Goal: Task Accomplishment & Management: Complete application form

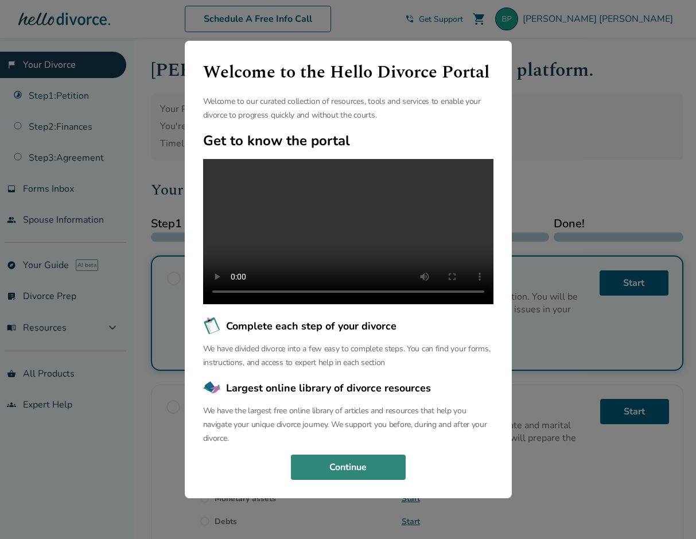
click at [341, 474] on button "Continue" at bounding box center [348, 466] width 115 height 25
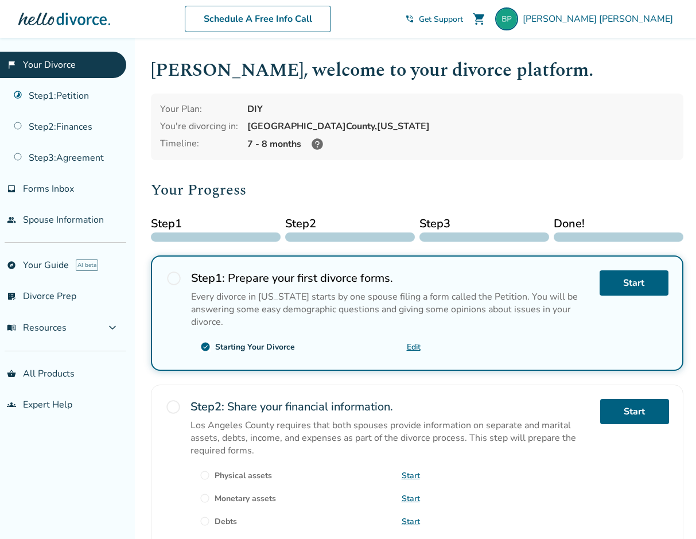
click at [414, 346] on link "Edit" at bounding box center [414, 346] width 14 height 11
click at [64, 62] on link "flag_2 Your Divorce" at bounding box center [63, 65] width 126 height 26
click at [621, 289] on link "Start" at bounding box center [633, 282] width 69 height 25
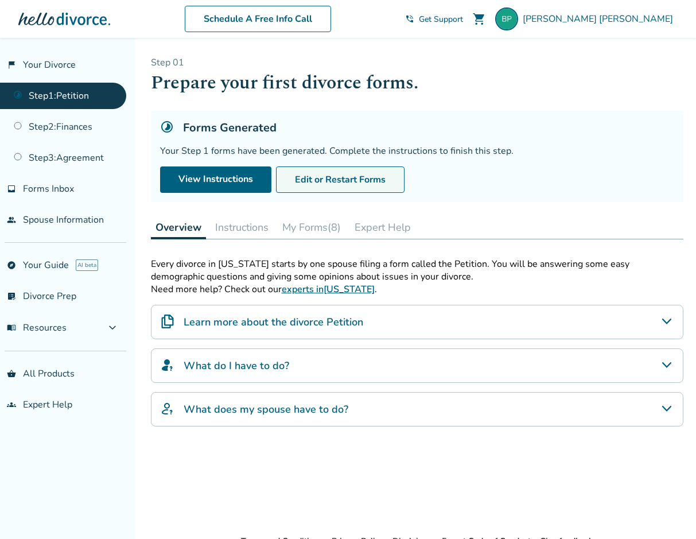
click at [350, 182] on button "Edit or Restart Forms" at bounding box center [340, 179] width 128 height 26
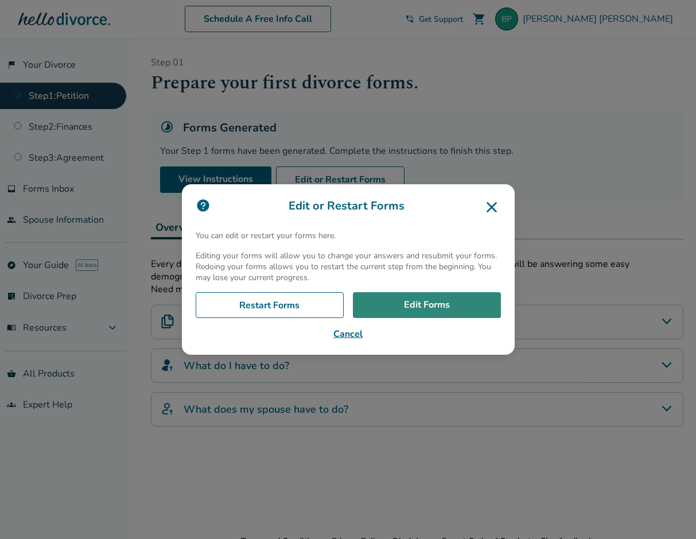
click at [450, 305] on link "Edit Forms" at bounding box center [427, 305] width 148 height 26
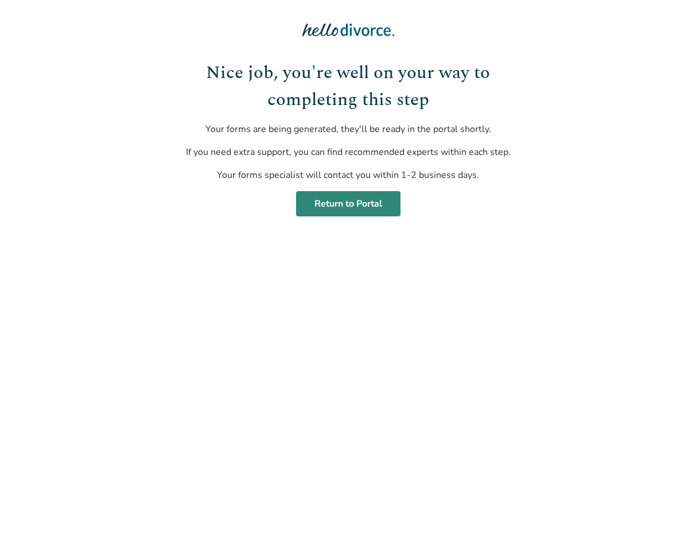
click at [331, 204] on link "Return to Portal" at bounding box center [348, 203] width 104 height 25
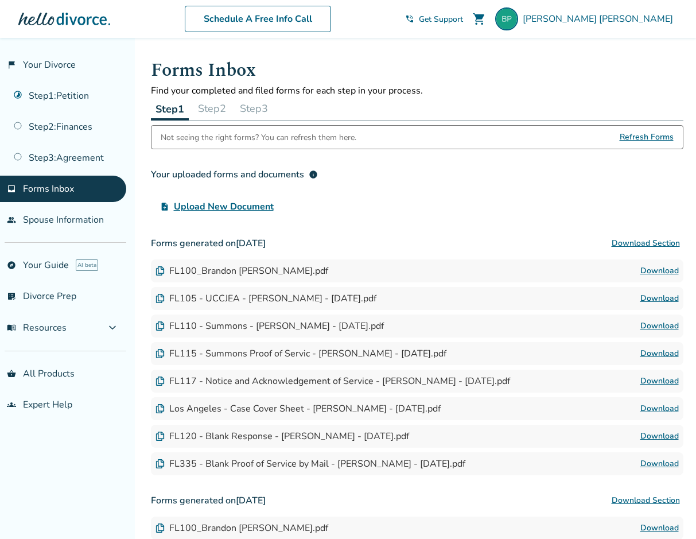
click at [656, 269] on link "Download" at bounding box center [659, 271] width 38 height 14
click at [661, 301] on link "Download" at bounding box center [659, 298] width 38 height 14
click at [649, 324] on link "Download" at bounding box center [659, 326] width 38 height 14
click at [663, 351] on link "Download" at bounding box center [659, 353] width 38 height 14
click at [667, 382] on link "Download" at bounding box center [659, 381] width 38 height 14
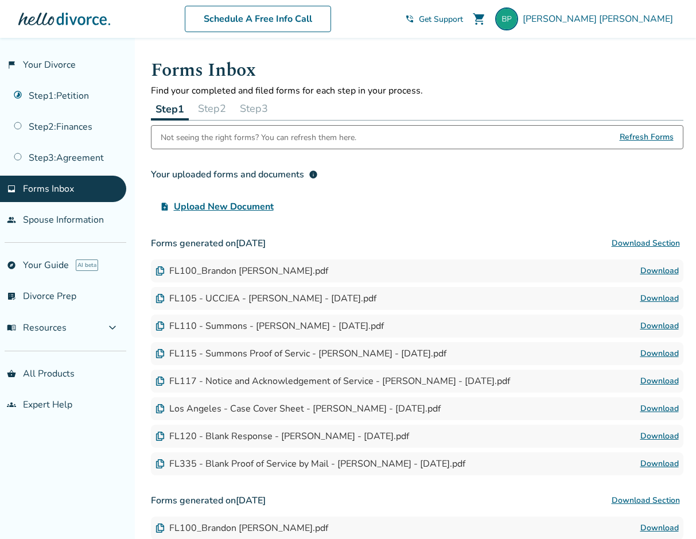
click at [668, 410] on link "Download" at bounding box center [659, 408] width 38 height 14
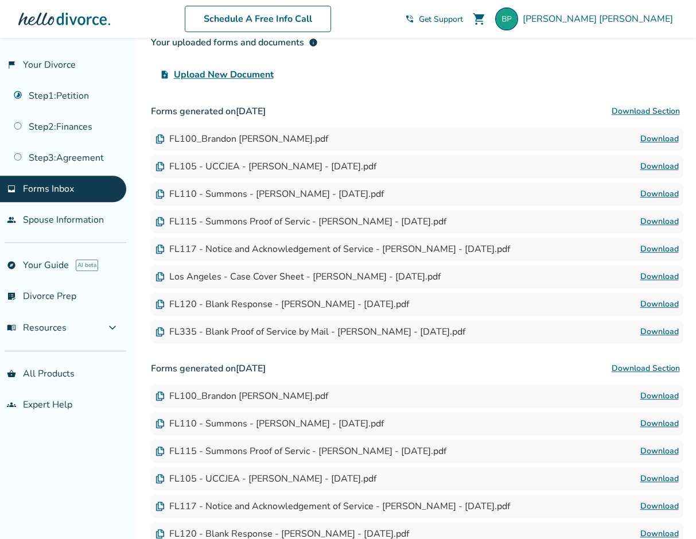
scroll to position [136, 0]
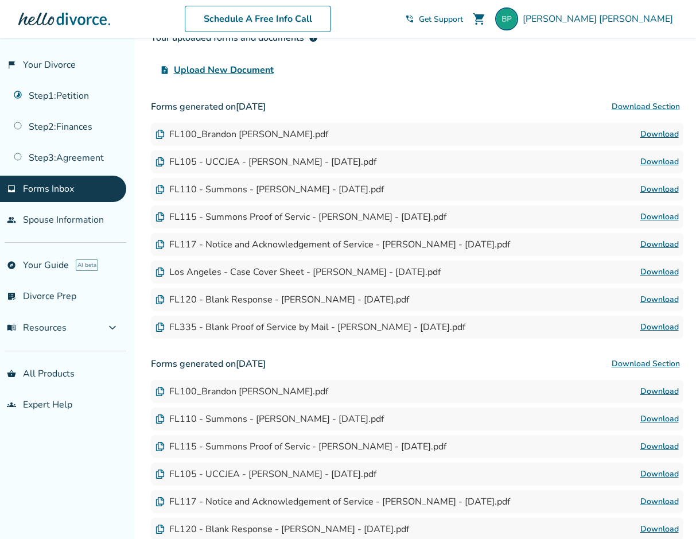
click at [667, 298] on link "Download" at bounding box center [659, 299] width 38 height 14
click at [658, 325] on link "Download" at bounding box center [659, 327] width 38 height 14
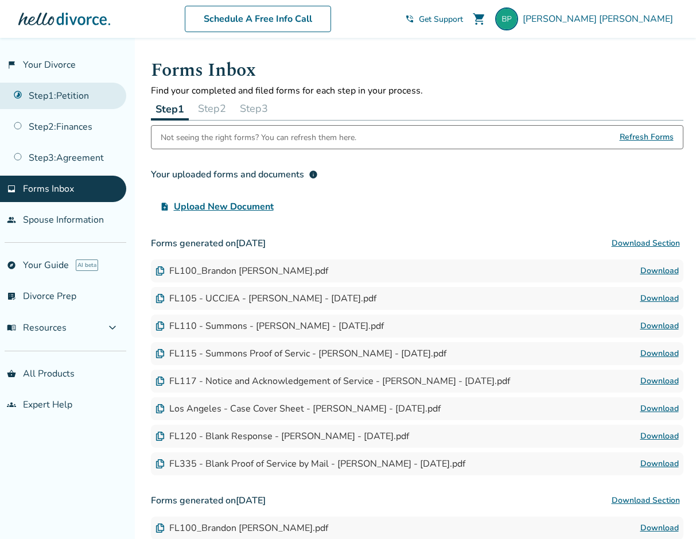
click at [75, 100] on link "Step 1 : Petition" at bounding box center [63, 96] width 126 height 26
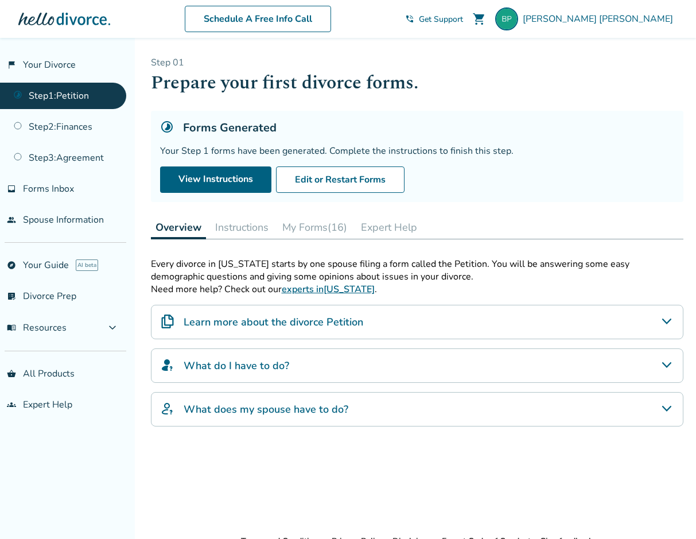
click at [238, 221] on button "Instructions" at bounding box center [241, 227] width 63 height 23
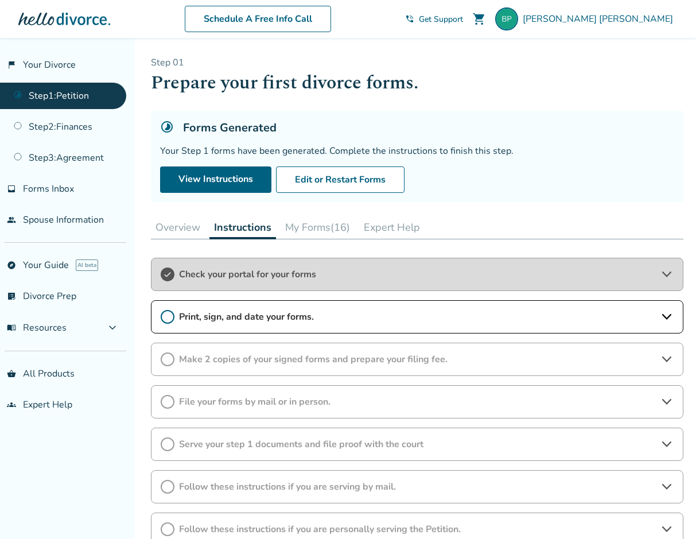
click at [313, 223] on button "My Forms (16)" at bounding box center [317, 227] width 74 height 23
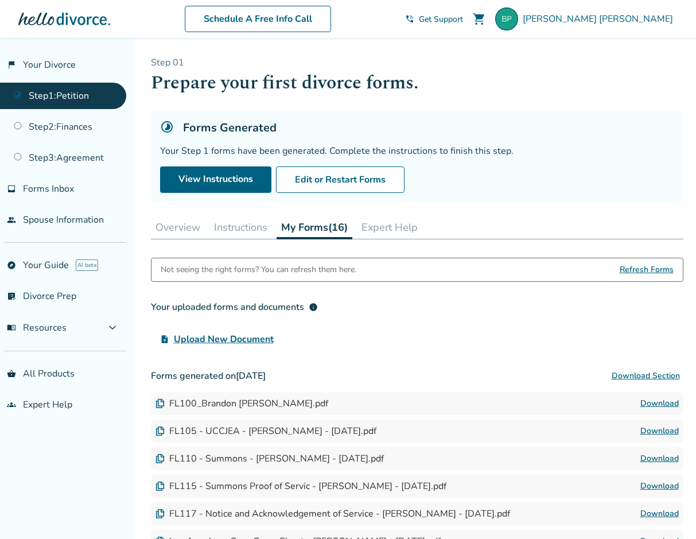
click at [251, 224] on button "Instructions" at bounding box center [240, 227] width 63 height 23
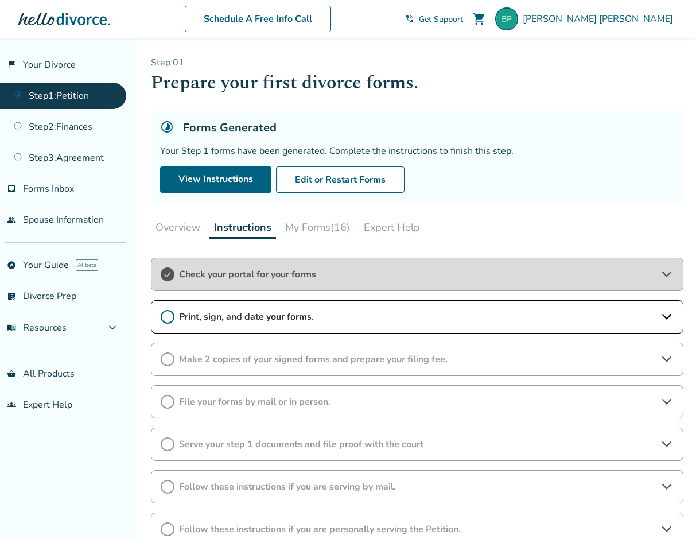
click at [333, 319] on span "Print, sign, and date your forms." at bounding box center [417, 316] width 476 height 13
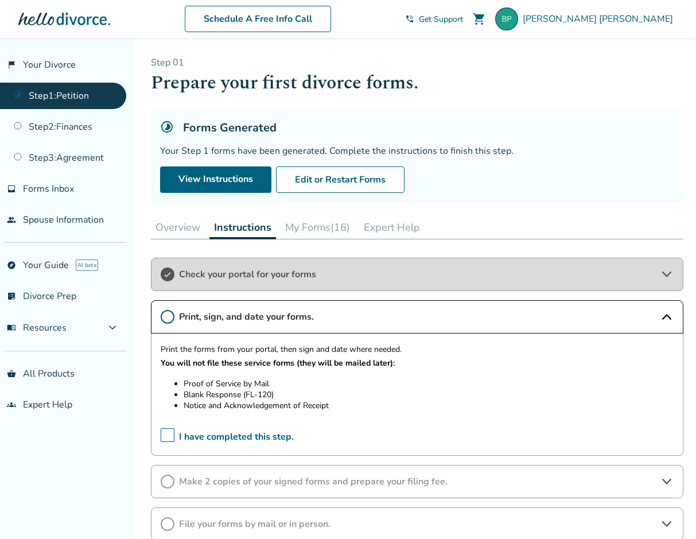
scroll to position [136, 0]
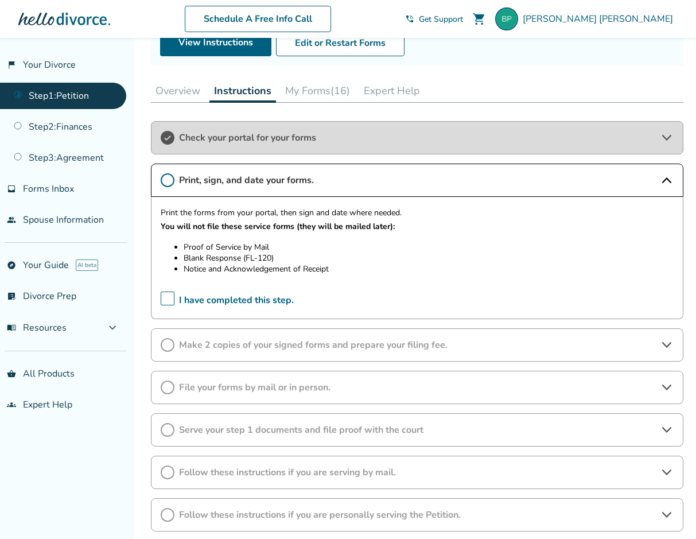
click at [167, 181] on icon at bounding box center [168, 180] width 14 height 14
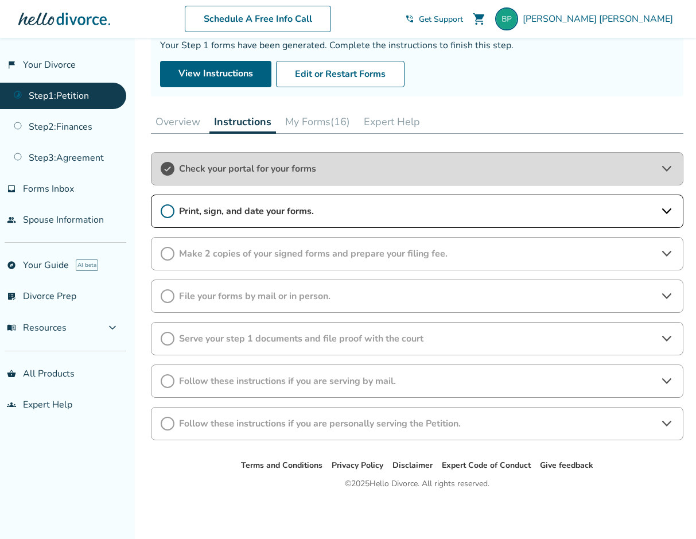
scroll to position [106, 0]
click at [170, 213] on icon at bounding box center [168, 211] width 14 height 14
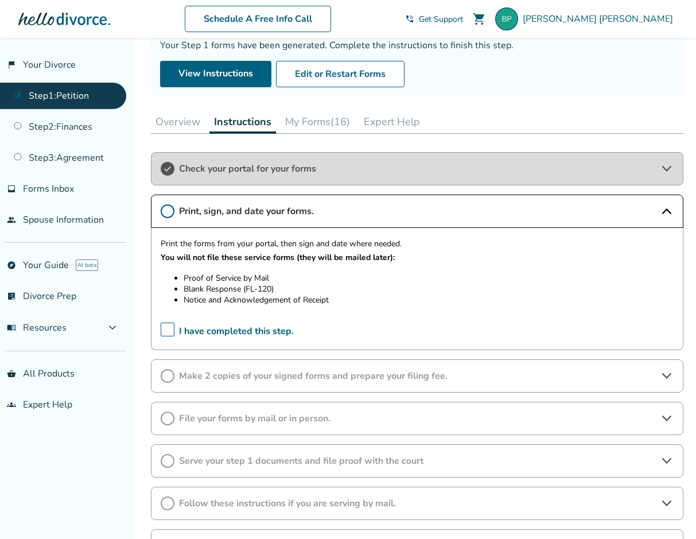
click at [173, 330] on span "I have completed this step." at bounding box center [227, 331] width 133 height 18
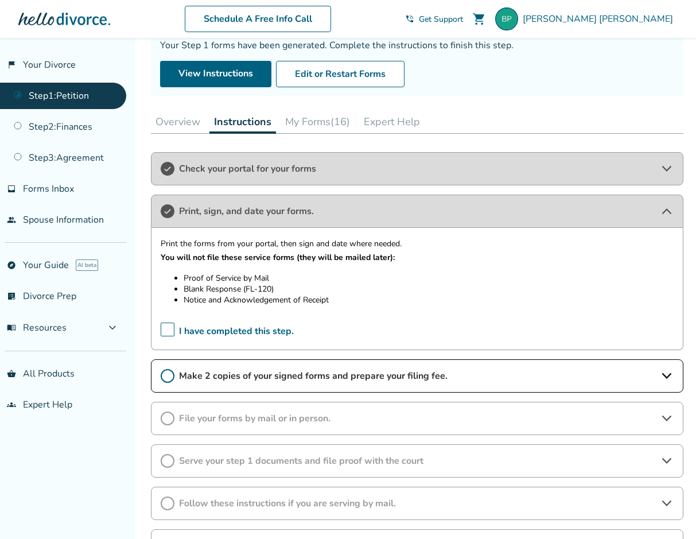
click at [668, 376] on icon at bounding box center [665, 376] width 9 height 6
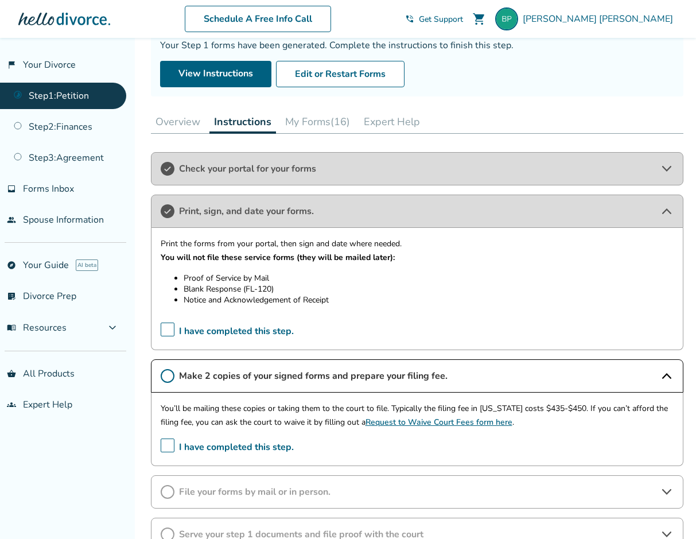
drag, startPoint x: 535, startPoint y: 423, endPoint x: 389, endPoint y: 405, distance: 146.7
click at [393, 405] on p "You’ll be mailing these copies or taking them to the court to file. Typically t…" at bounding box center [417, 415] width 513 height 28
drag, startPoint x: 157, startPoint y: 405, endPoint x: 244, endPoint y: 404, distance: 87.8
click at [244, 404] on div "You’ll be mailing these copies or taking them to the court to file. Typically t…" at bounding box center [417, 428] width 532 height 73
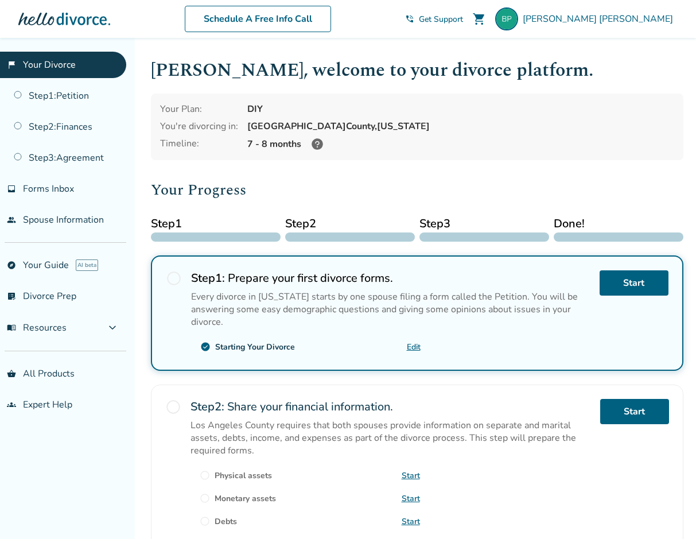
scroll to position [136, 0]
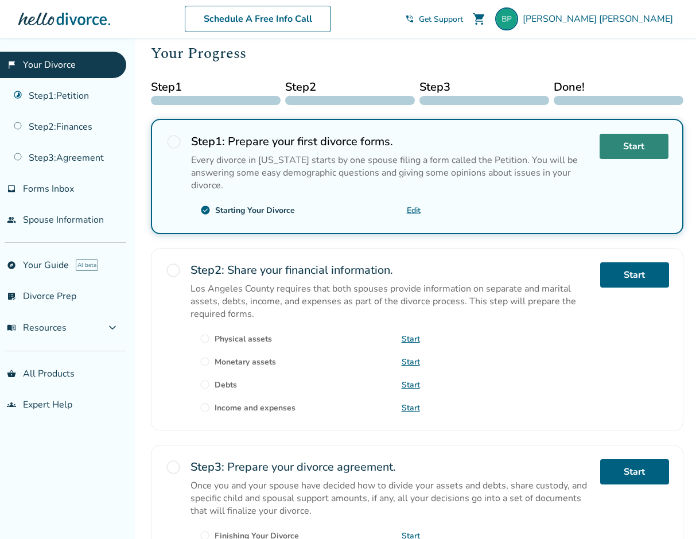
click at [627, 148] on link "Start" at bounding box center [633, 146] width 69 height 25
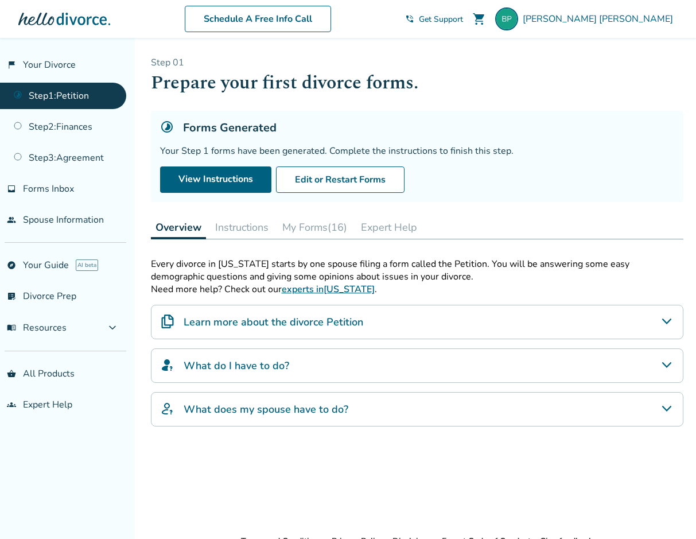
click at [669, 316] on icon "Learn more about the divorce Petition" at bounding box center [667, 321] width 14 height 14
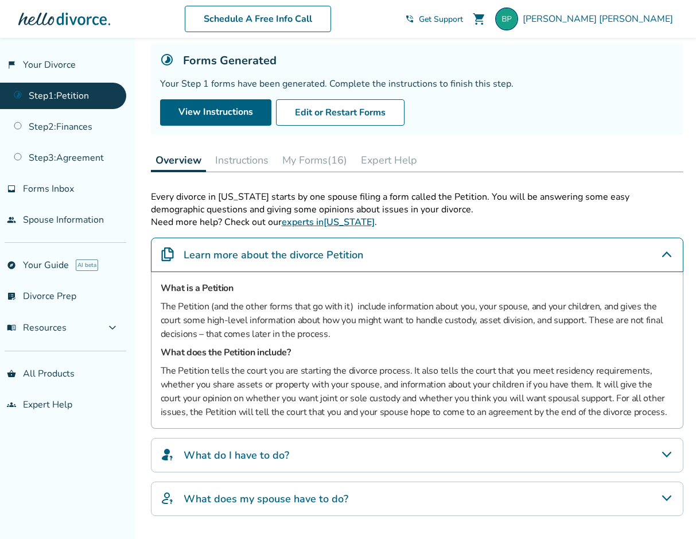
scroll to position [136, 0]
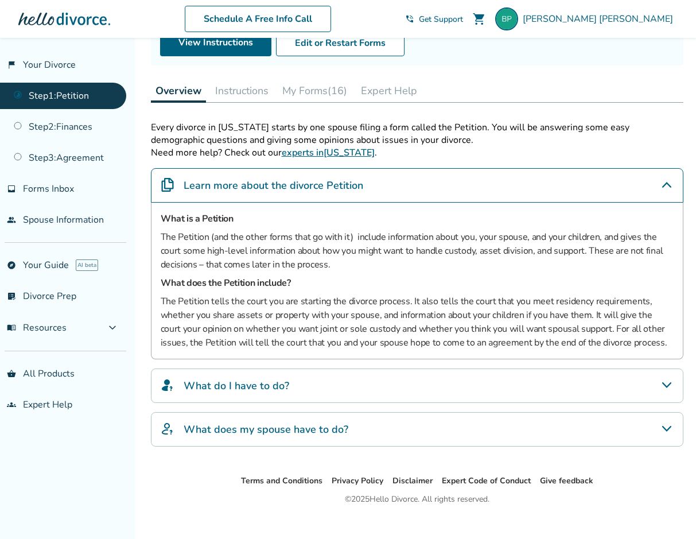
click at [664, 380] on icon "What do I have to do?" at bounding box center [667, 385] width 14 height 14
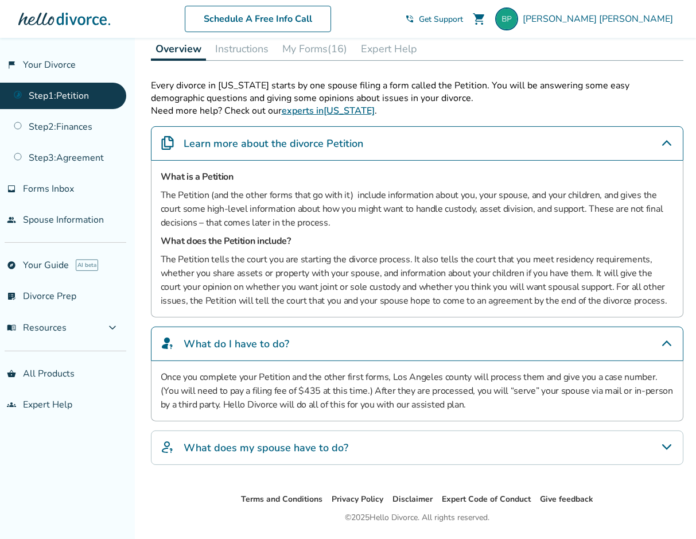
scroll to position [212, 0]
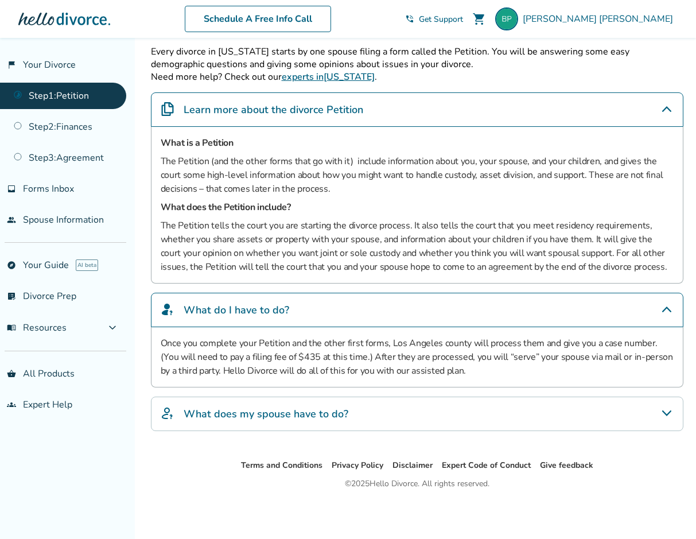
click at [610, 405] on div "What does my spouse have to do?" at bounding box center [417, 413] width 532 height 34
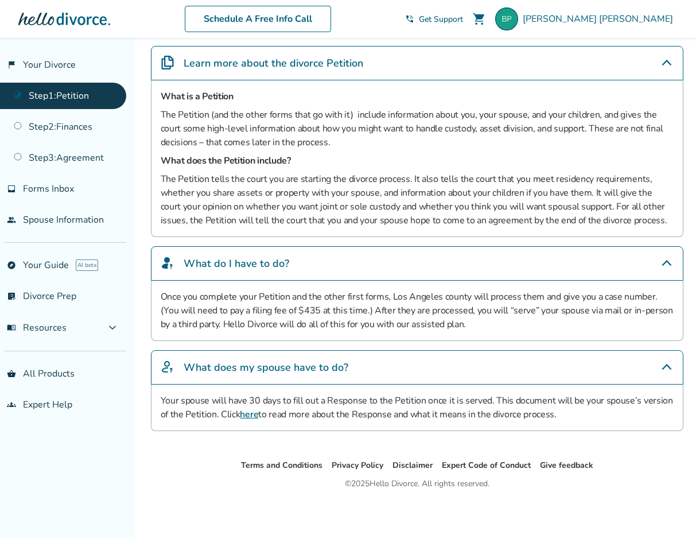
scroll to position [0, 0]
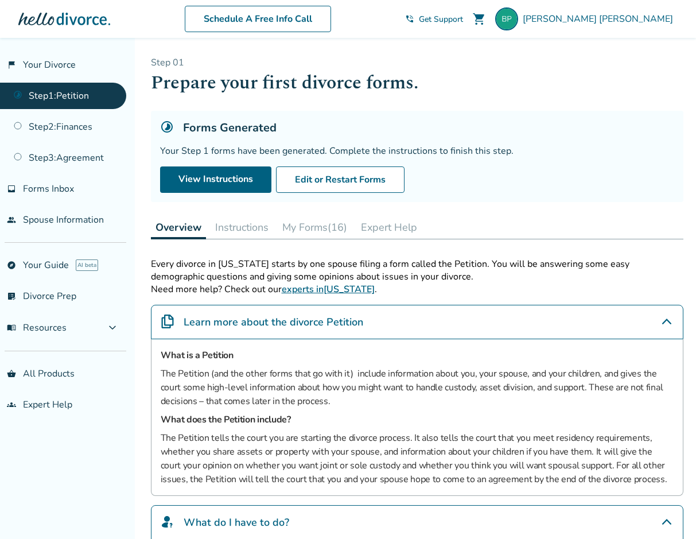
click at [224, 220] on button "Instructions" at bounding box center [241, 227] width 63 height 23
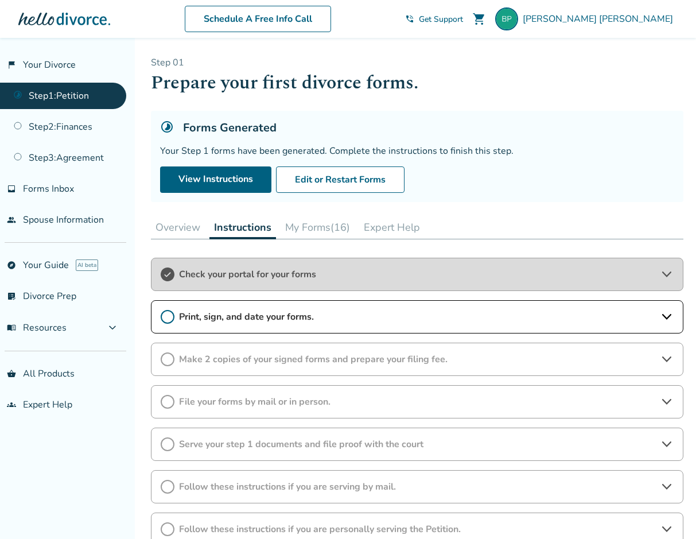
click at [565, 317] on span "Print, sign, and date your forms." at bounding box center [417, 316] width 476 height 13
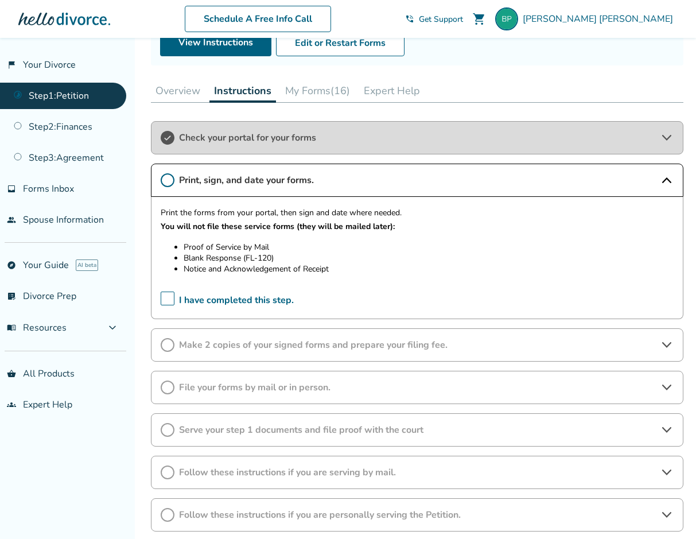
scroll to position [228, 0]
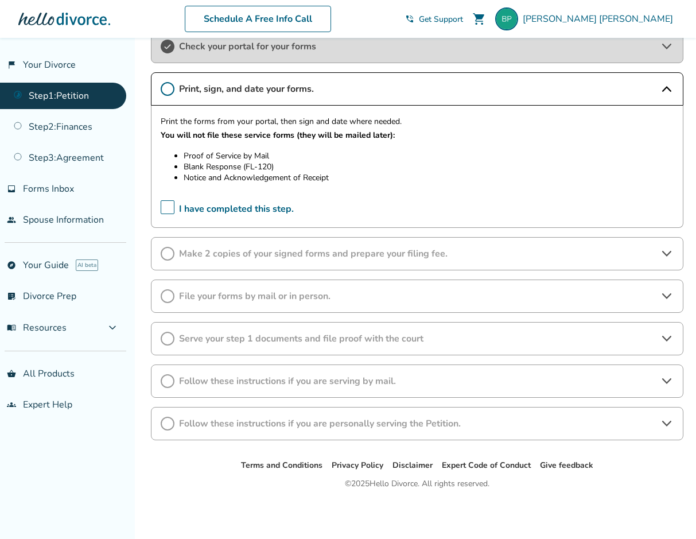
click at [668, 253] on icon at bounding box center [665, 254] width 9 height 6
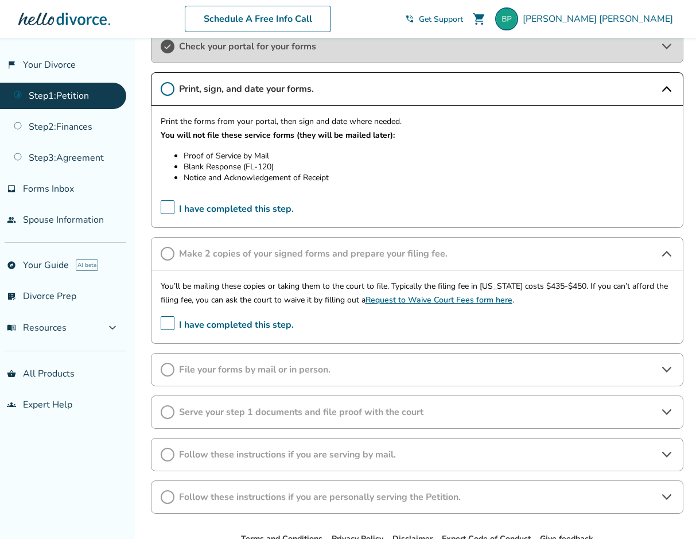
click at [665, 366] on icon at bounding box center [667, 369] width 14 height 14
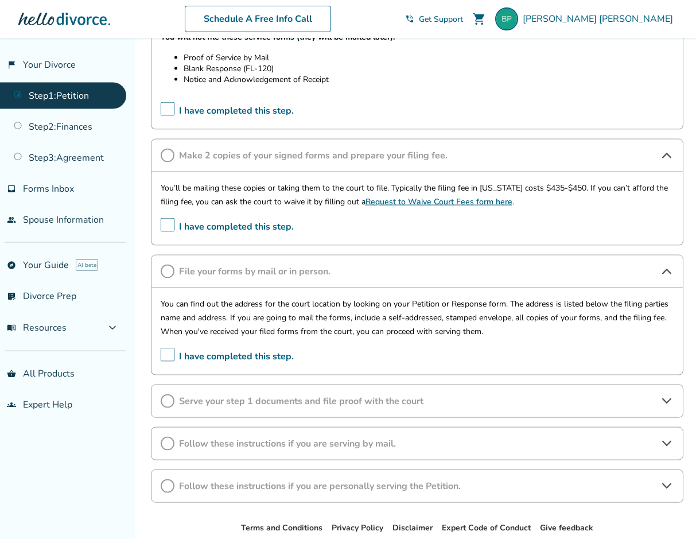
scroll to position [364, 0]
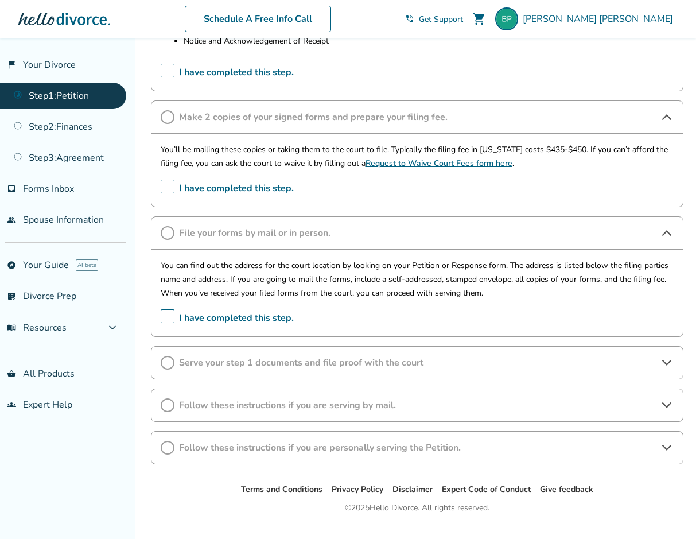
click at [670, 362] on icon at bounding box center [667, 363] width 14 height 14
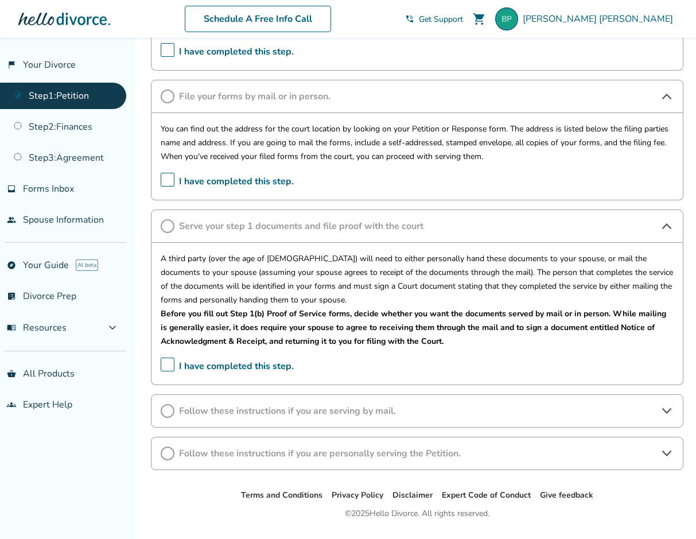
scroll to position [530, 0]
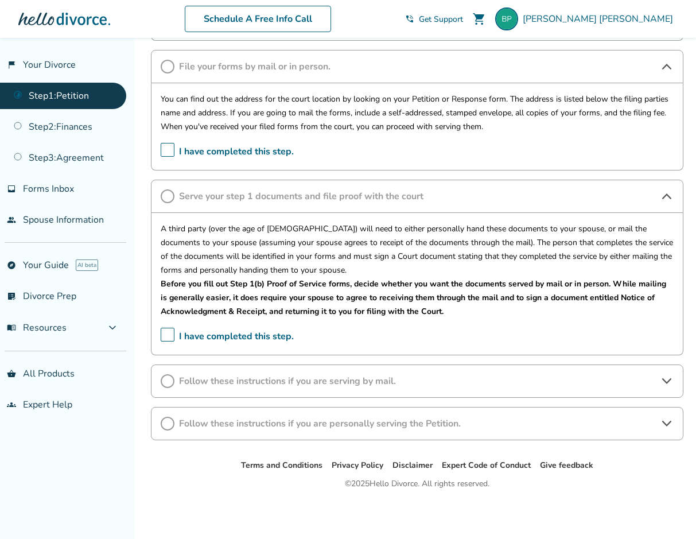
click at [669, 385] on icon at bounding box center [667, 381] width 14 height 14
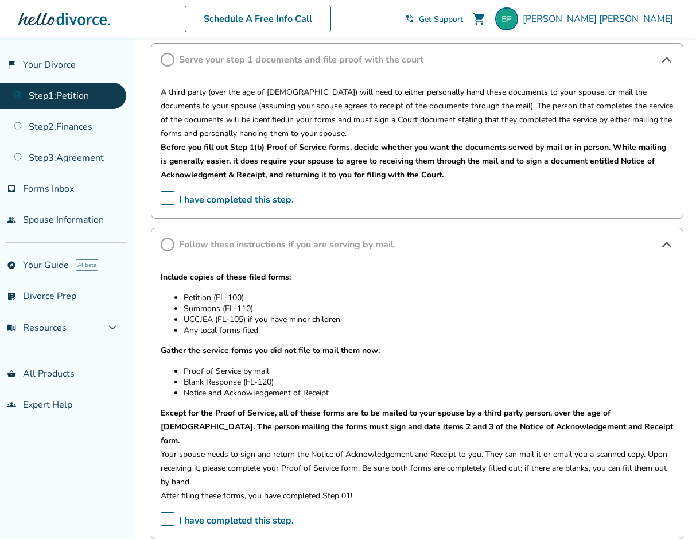
scroll to position [795, 0]
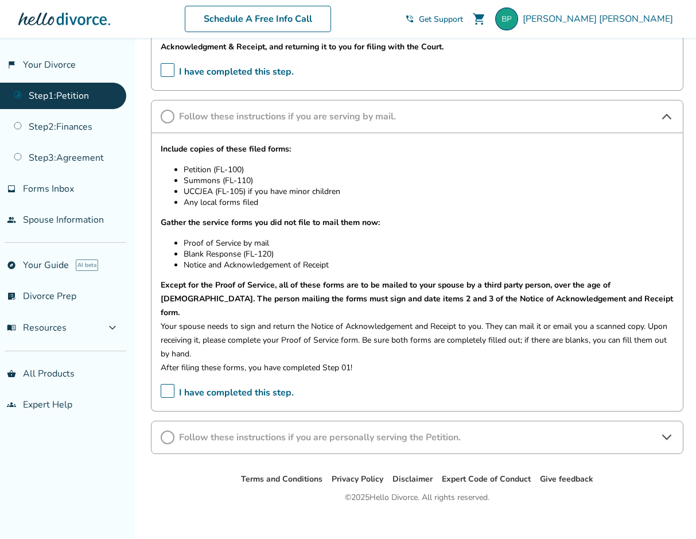
click at [666, 430] on icon at bounding box center [667, 437] width 14 height 14
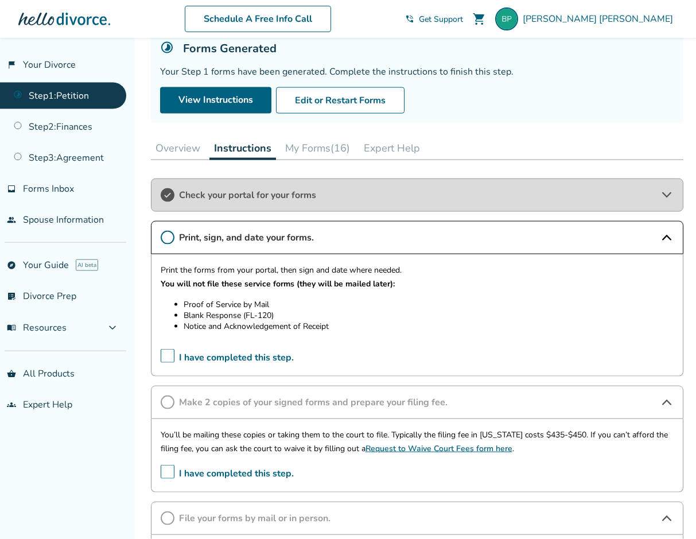
scroll to position [136, 0]
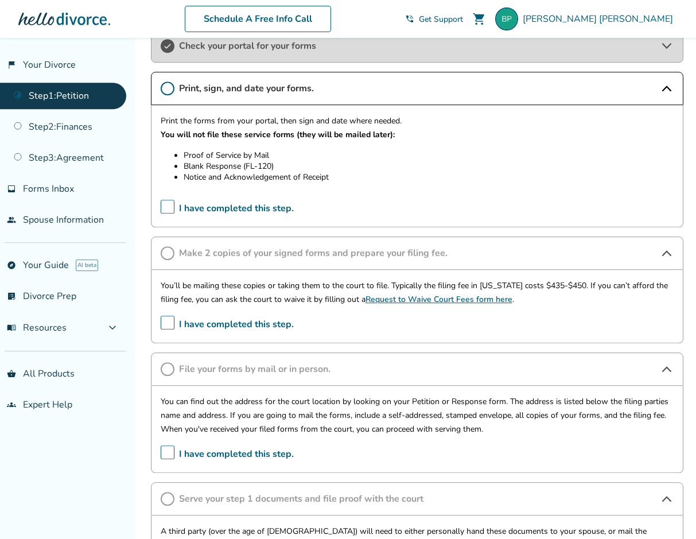
scroll to position [273, 0]
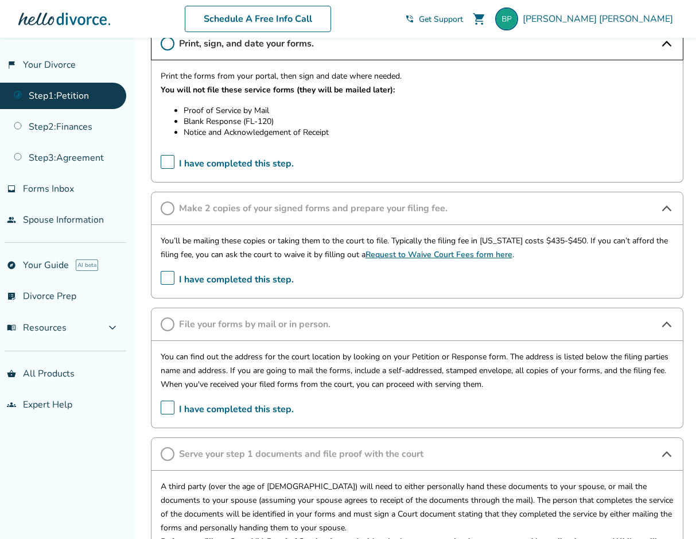
click at [168, 277] on span "I have completed this step." at bounding box center [227, 280] width 133 height 18
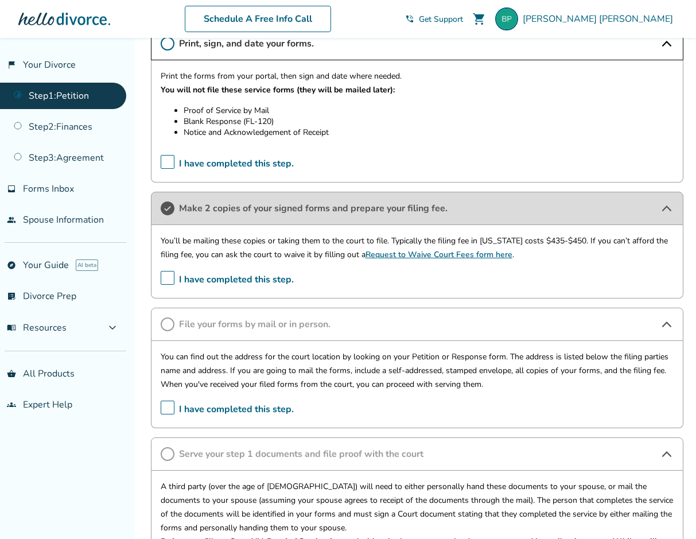
click at [167, 326] on icon at bounding box center [168, 324] width 14 height 14
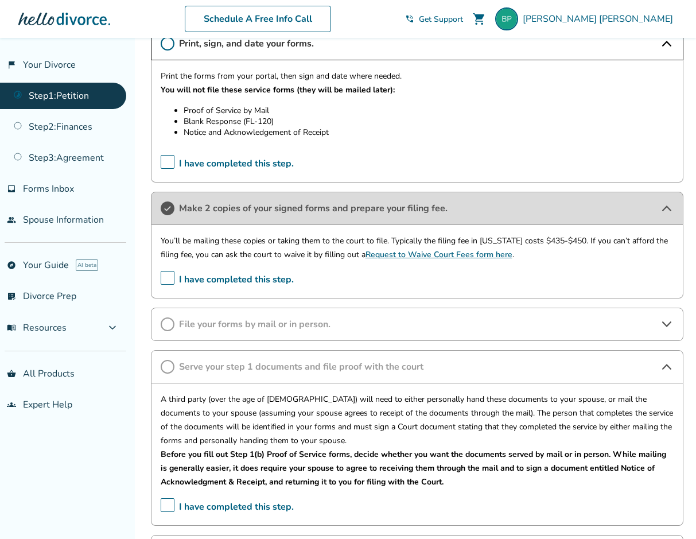
click at [155, 325] on div "File your forms by mail or in person." at bounding box center [417, 323] width 532 height 33
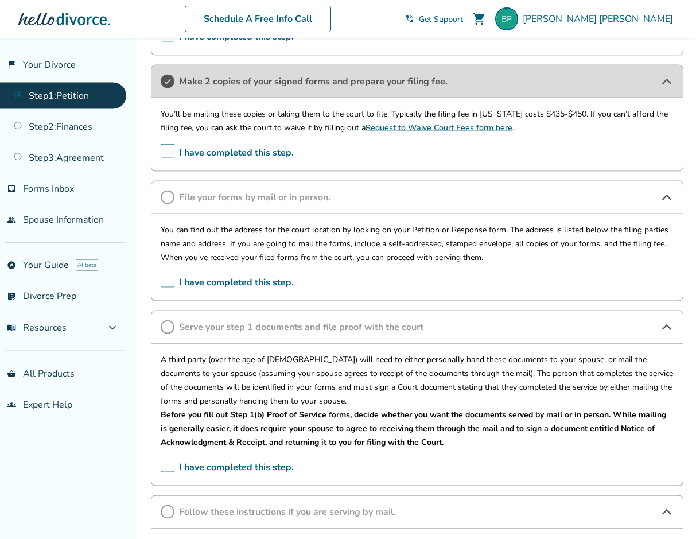
scroll to position [409, 0]
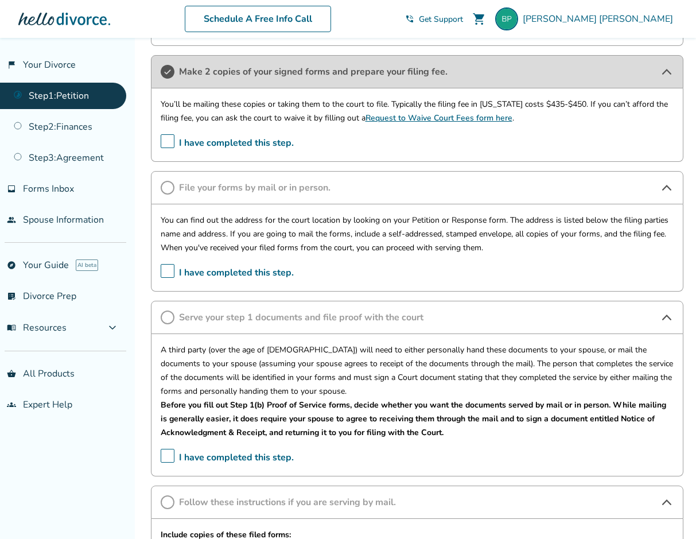
drag, startPoint x: 340, startPoint y: 186, endPoint x: 334, endPoint y: 255, distance: 68.4
click at [321, 247] on div "File your forms by mail or in person. You can find out the address for the cour…" at bounding box center [417, 231] width 532 height 120
click at [164, 189] on icon at bounding box center [168, 188] width 14 height 14
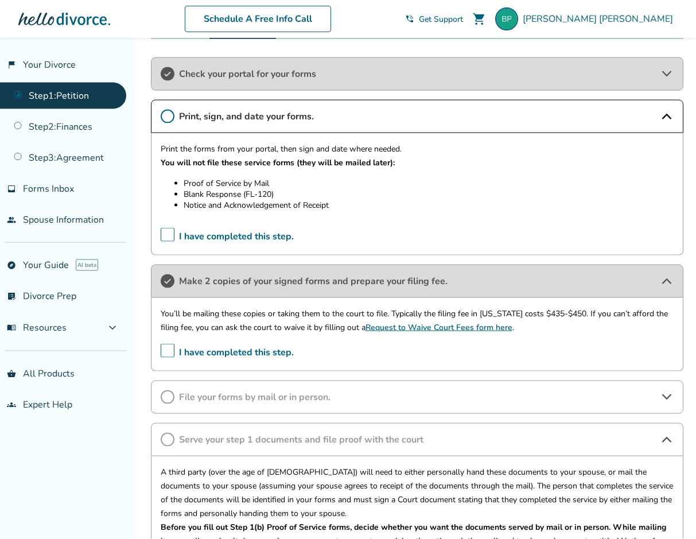
scroll to position [273, 0]
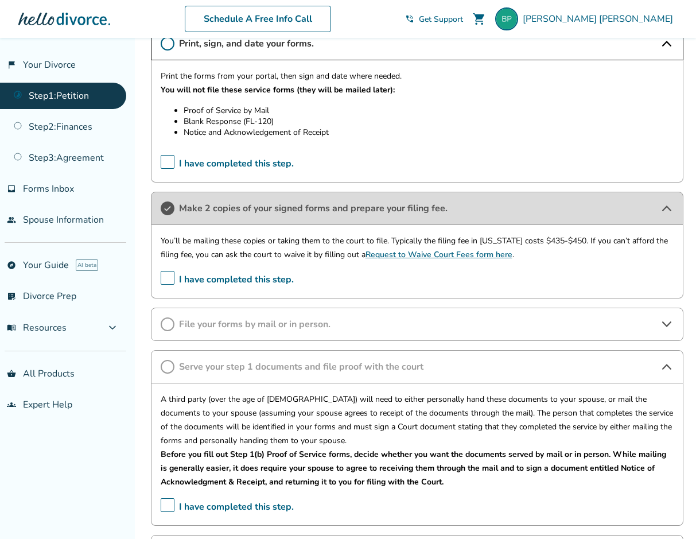
click at [278, 323] on span "File your forms by mail or in person." at bounding box center [417, 324] width 476 height 13
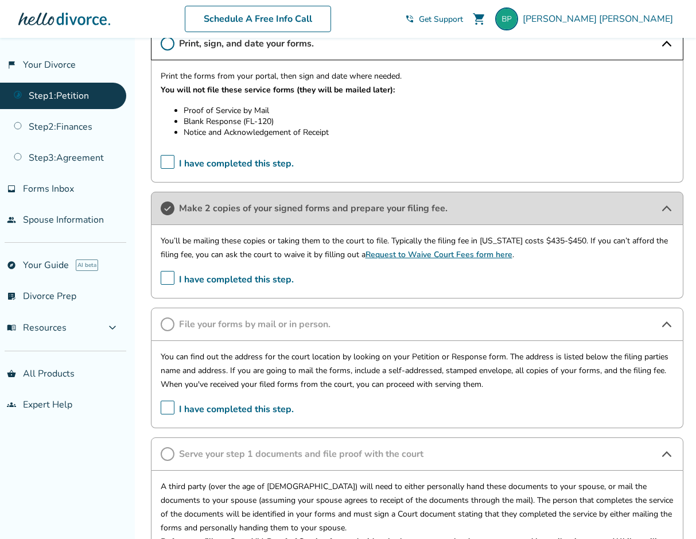
click at [169, 325] on icon at bounding box center [168, 324] width 14 height 14
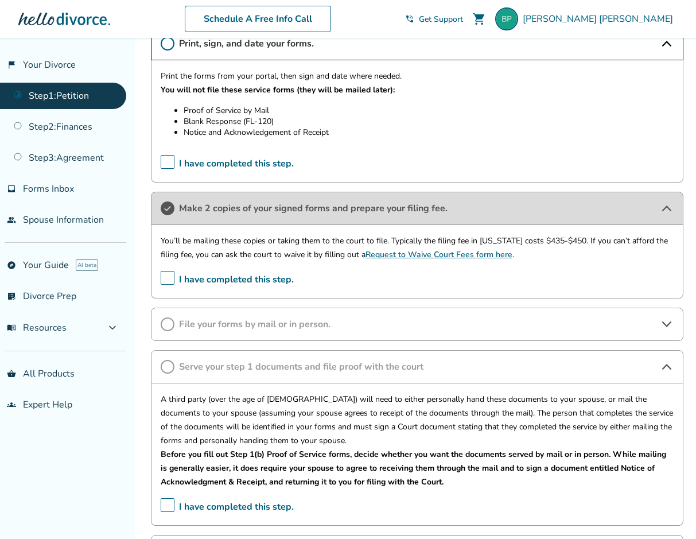
click at [167, 318] on circle at bounding box center [167, 324] width 13 height 13
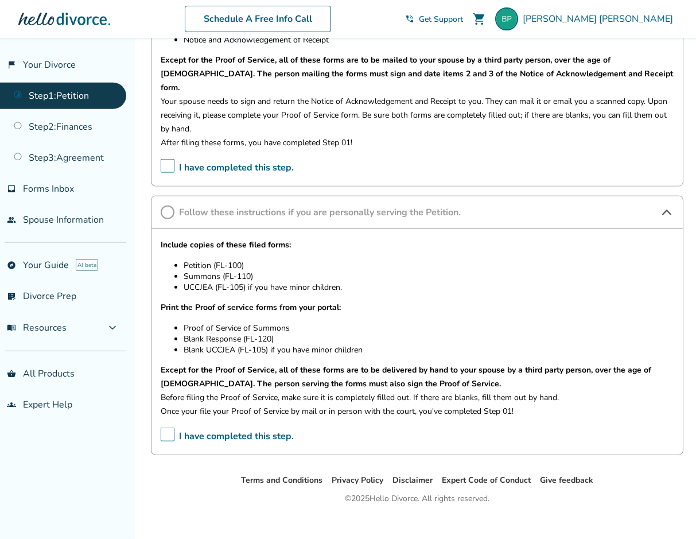
scroll to position [1021, 0]
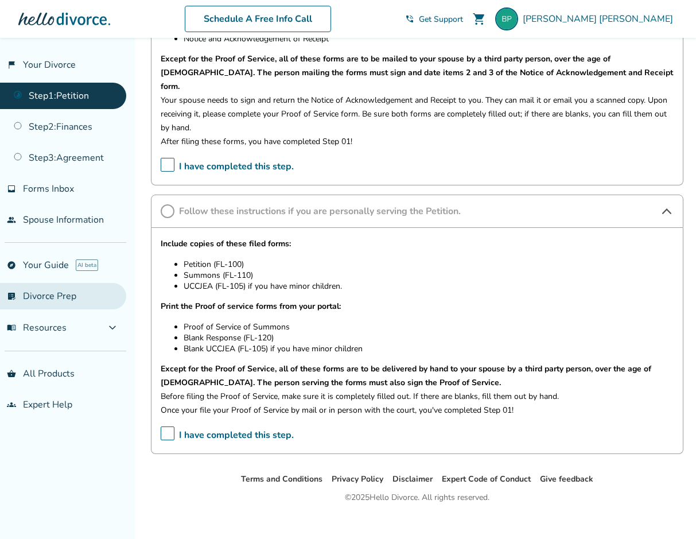
click at [60, 292] on link "list_alt_check Divorce Prep" at bounding box center [63, 296] width 126 height 26
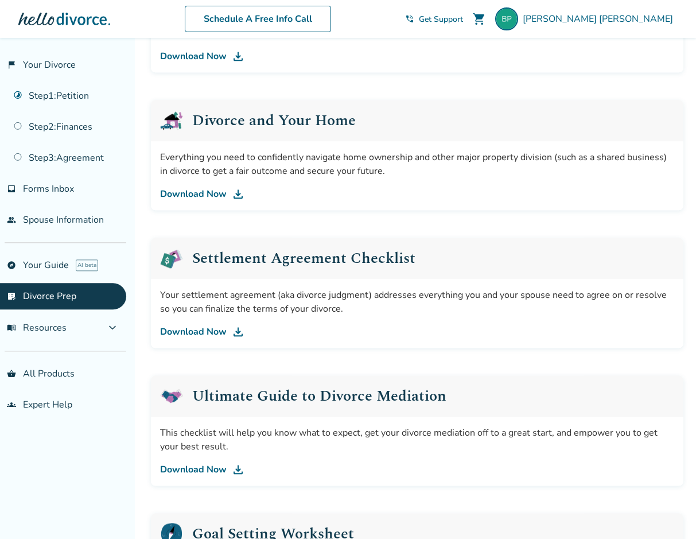
scroll to position [409, 0]
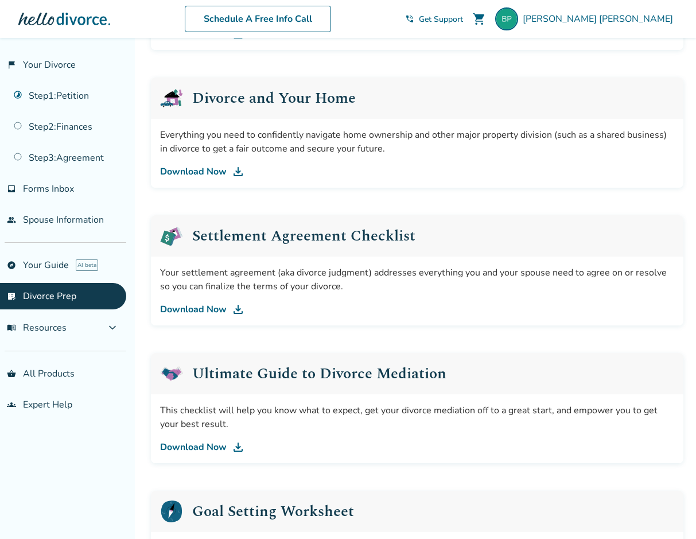
click at [186, 310] on link "Download Now" at bounding box center [417, 309] width 514 height 14
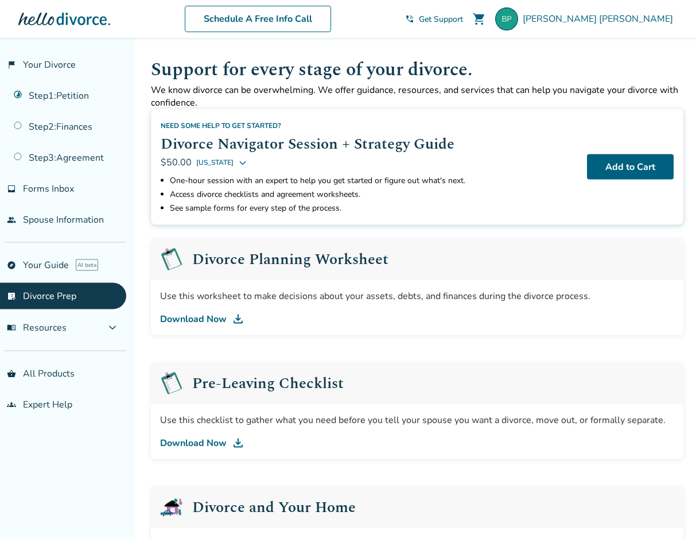
scroll to position [0, 0]
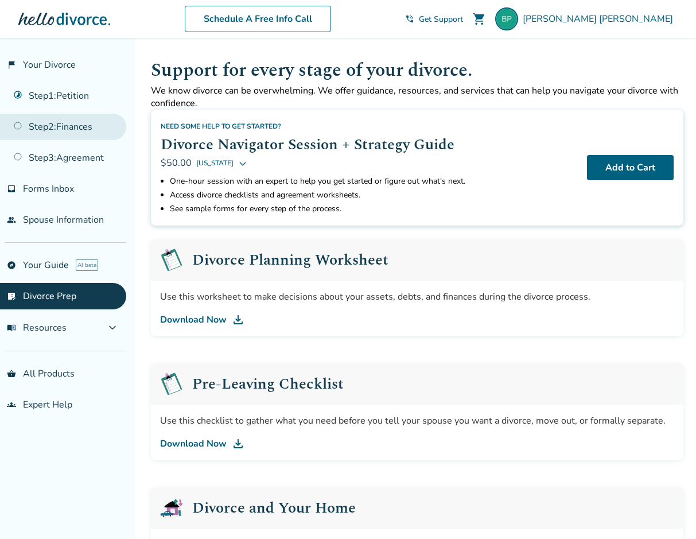
click at [69, 126] on link "Step 2 : Finances" at bounding box center [63, 127] width 126 height 26
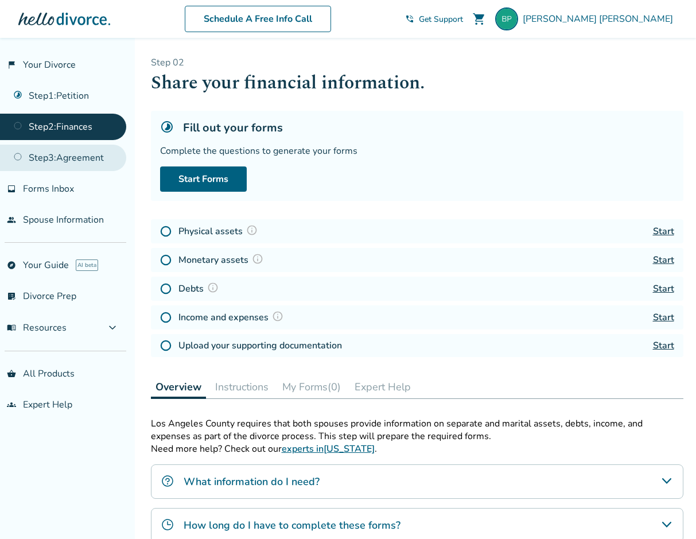
click at [88, 150] on link "Step 3 : Agreement" at bounding box center [63, 158] width 126 height 26
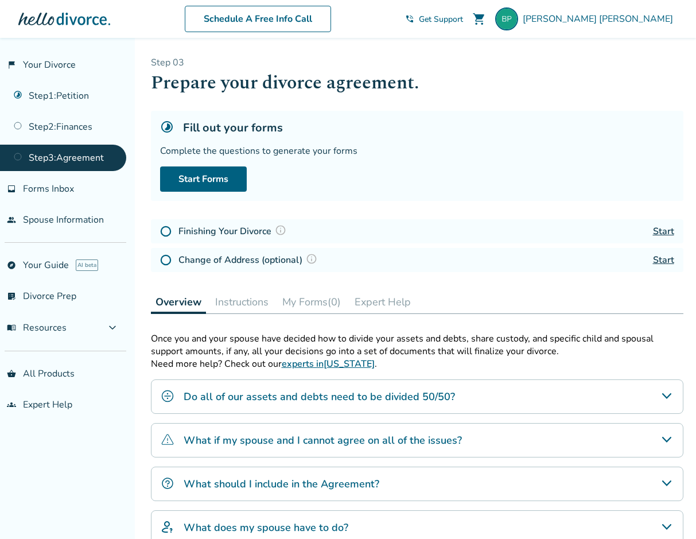
scroll to position [149, 0]
